Goal: Navigation & Orientation: Find specific page/section

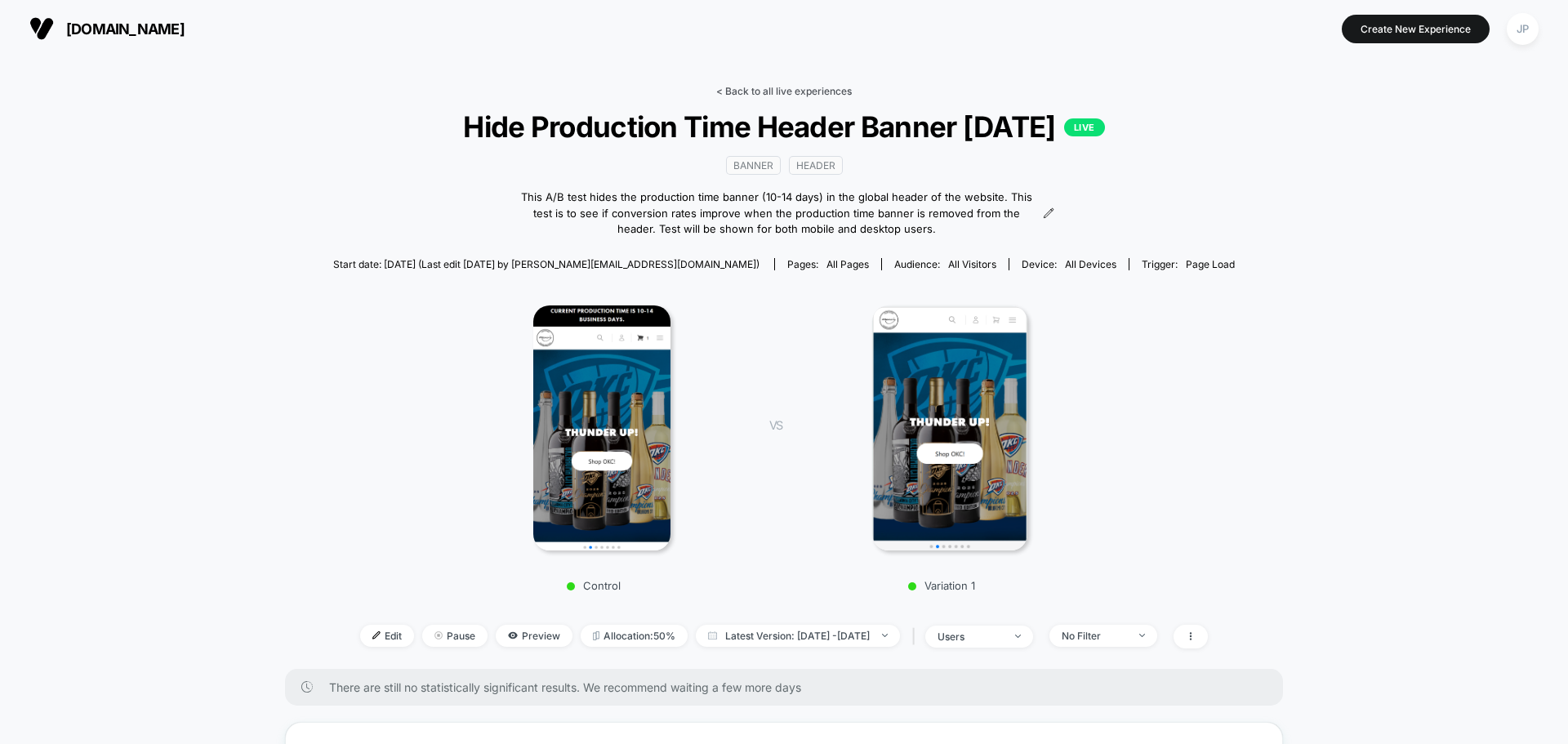
click at [751, 89] on link "< Back to all live experiences" at bounding box center [784, 91] width 135 height 12
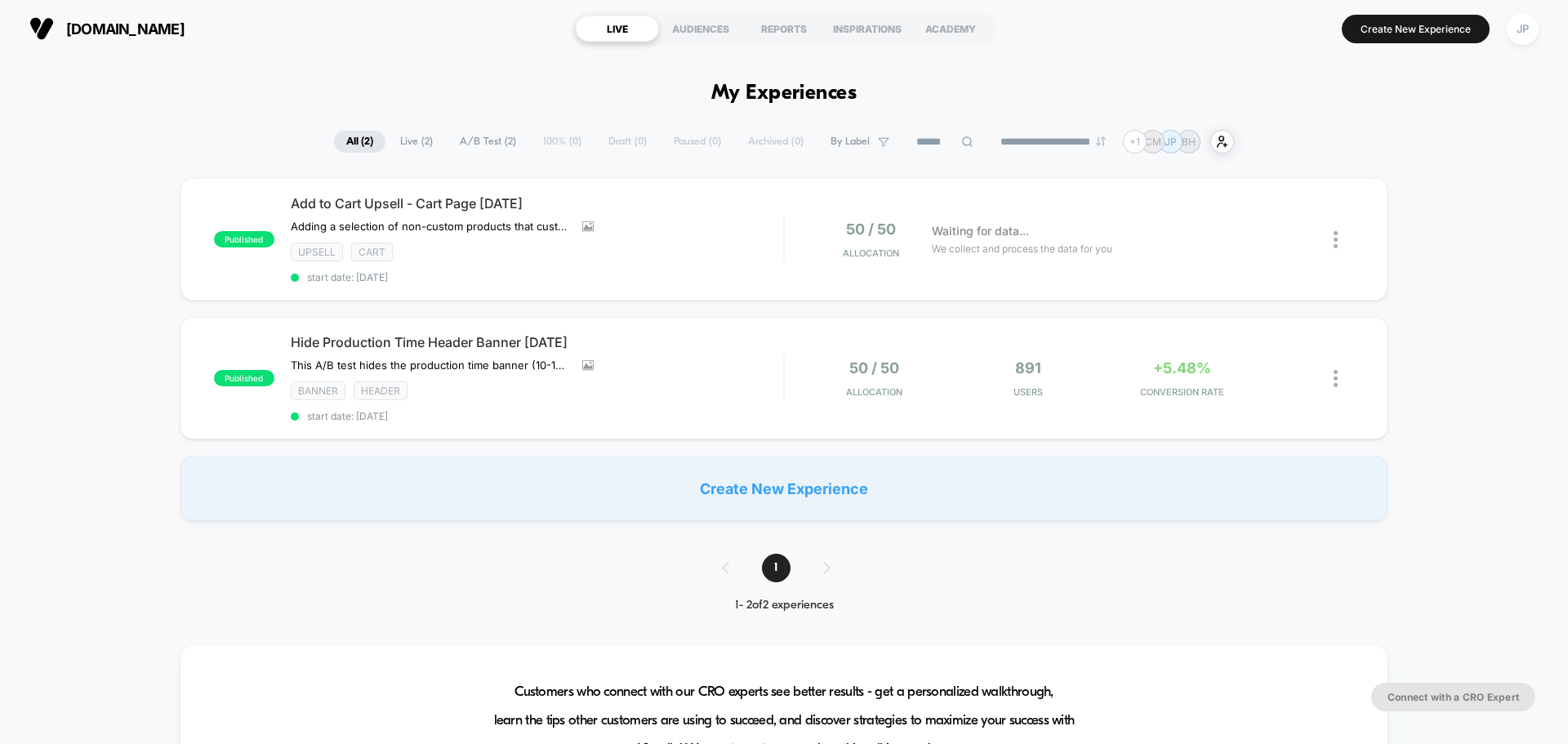
click at [1451, 202] on div "published Add to Cart Upsell - Cart Page [DATE] Adding a selection of non-custo…" at bounding box center [784, 349] width 1568 height 343
click at [1445, 205] on div "published Add to Cart Upsell - Cart Page 09.05.25 Adding a selection of non-cus…" at bounding box center [784, 349] width 1568 height 343
